Goal: Find specific page/section

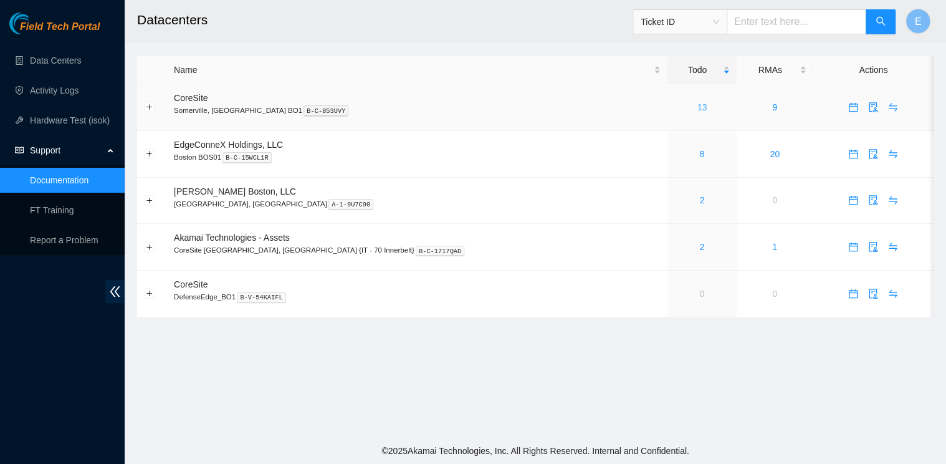
click at [697, 107] on link "13" at bounding box center [702, 107] width 10 height 10
